Goal: Task Accomplishment & Management: Manage account settings

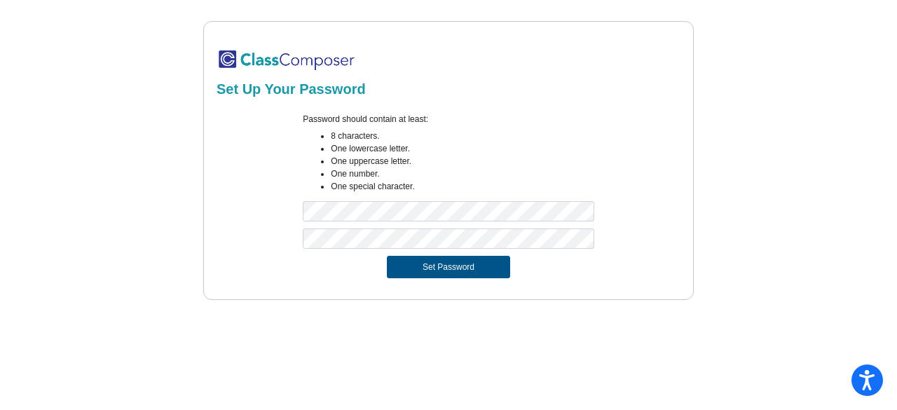
click at [444, 272] on button "Set Password" at bounding box center [448, 267] width 123 height 22
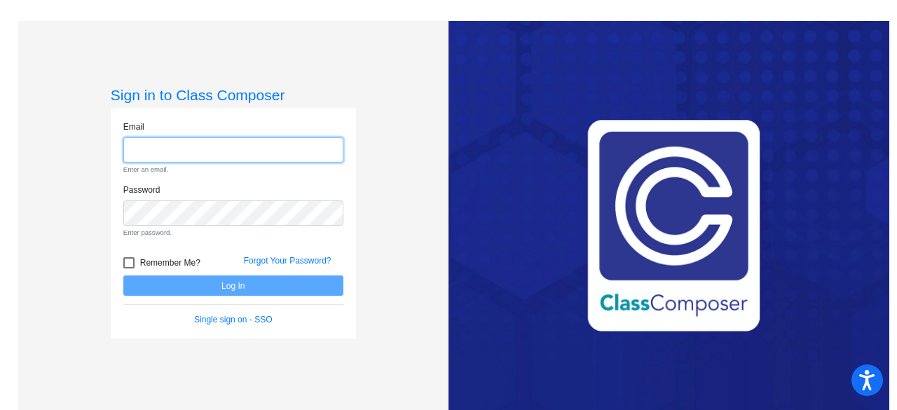
click at [223, 154] on input "email" at bounding box center [233, 150] width 220 height 26
type input "[EMAIL_ADDRESS][DOMAIN_NAME]"
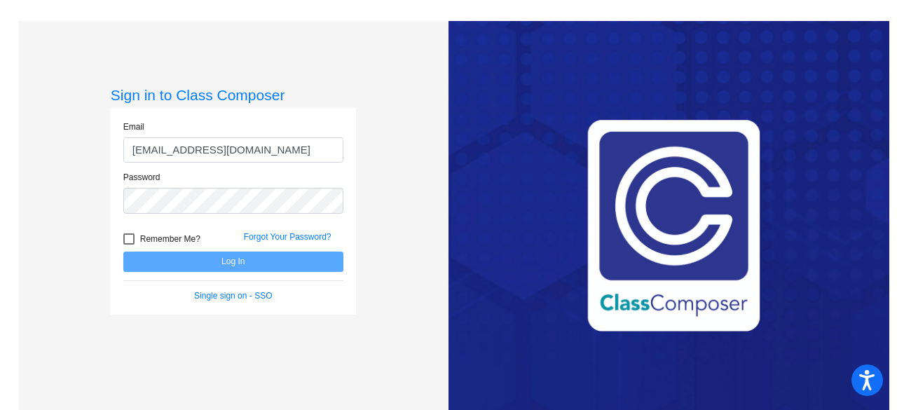
click at [196, 217] on div "Password" at bounding box center [233, 196] width 241 height 51
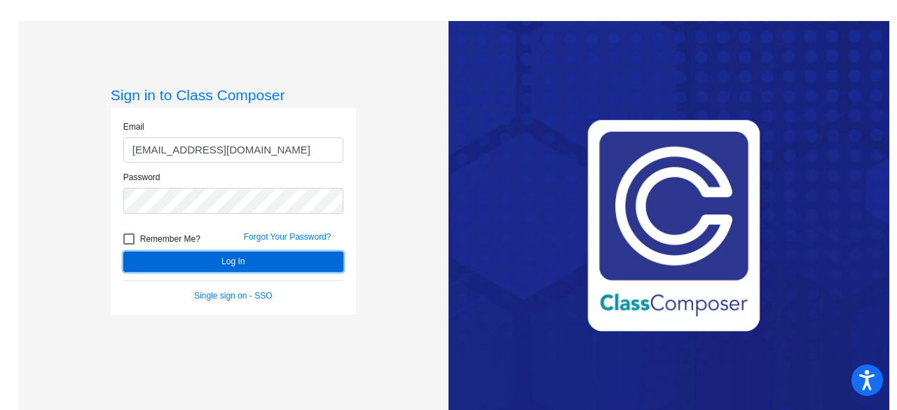
click at [217, 254] on button "Log In" at bounding box center [233, 262] width 220 height 20
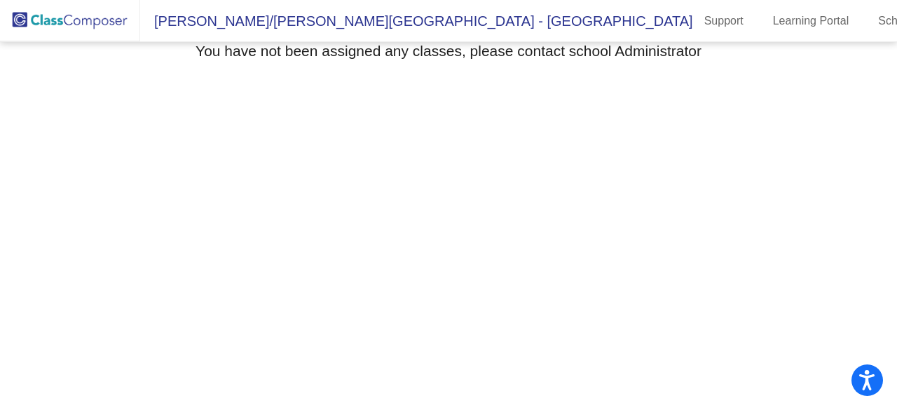
click at [43, 23] on img at bounding box center [70, 20] width 140 height 41
click at [29, 18] on img at bounding box center [70, 20] width 140 height 41
